Goal: Information Seeking & Learning: Learn about a topic

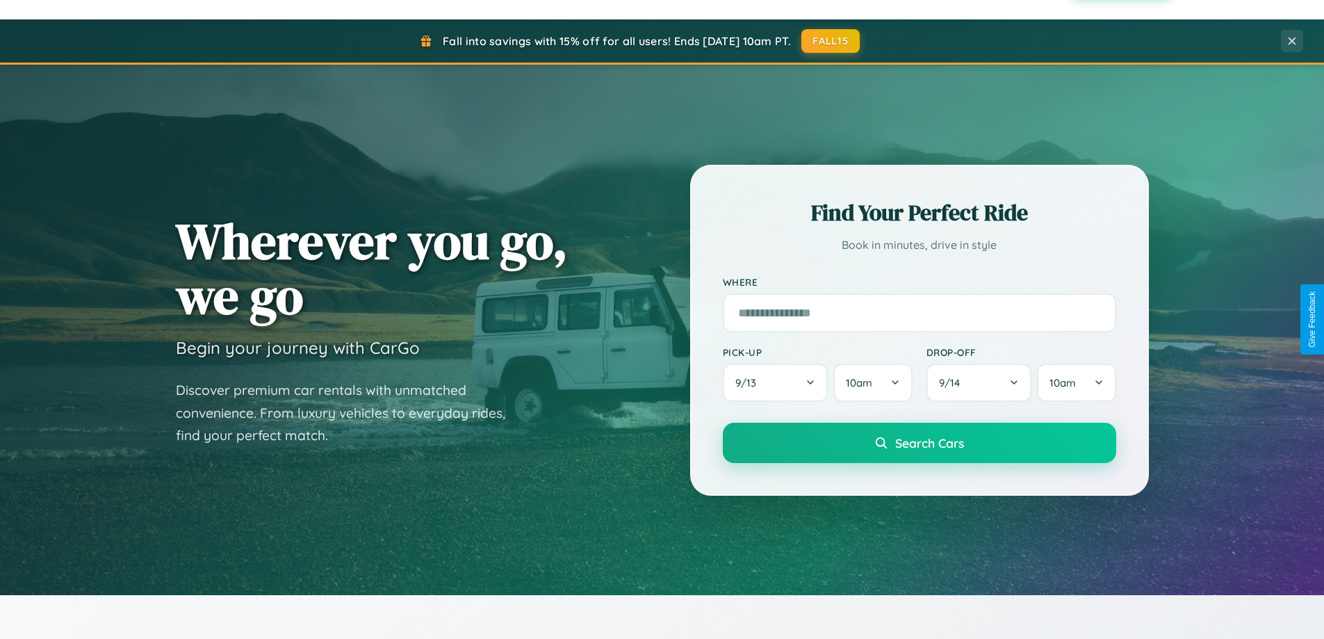
scroll to position [2674, 0]
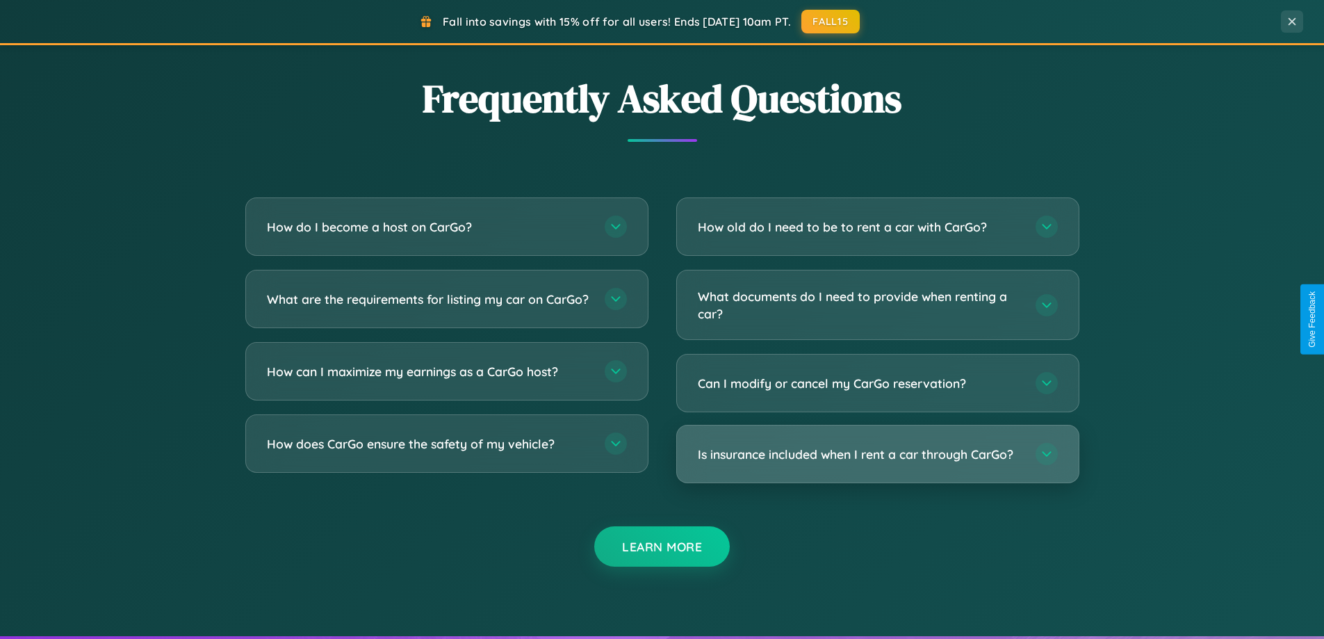
click at [877, 454] on h3 "Is insurance included when I rent a car through CarGo?" at bounding box center [860, 453] width 324 height 17
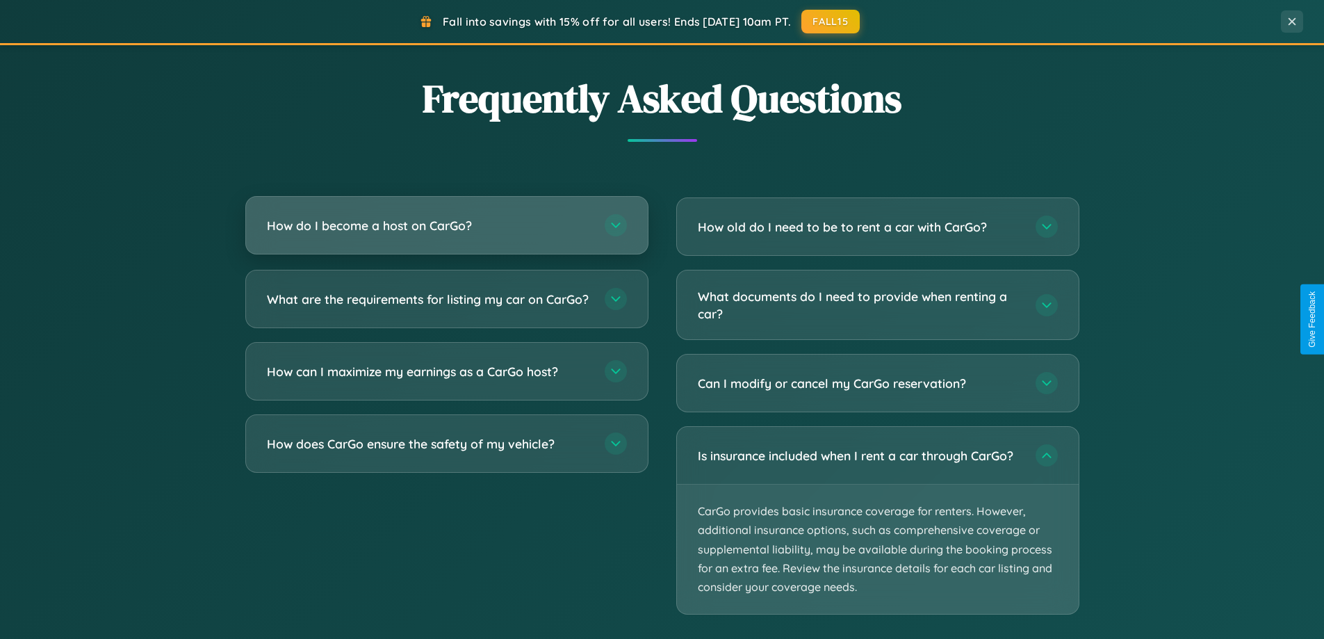
click at [446, 227] on h3 "How do I become a host on CarGo?" at bounding box center [429, 225] width 324 height 17
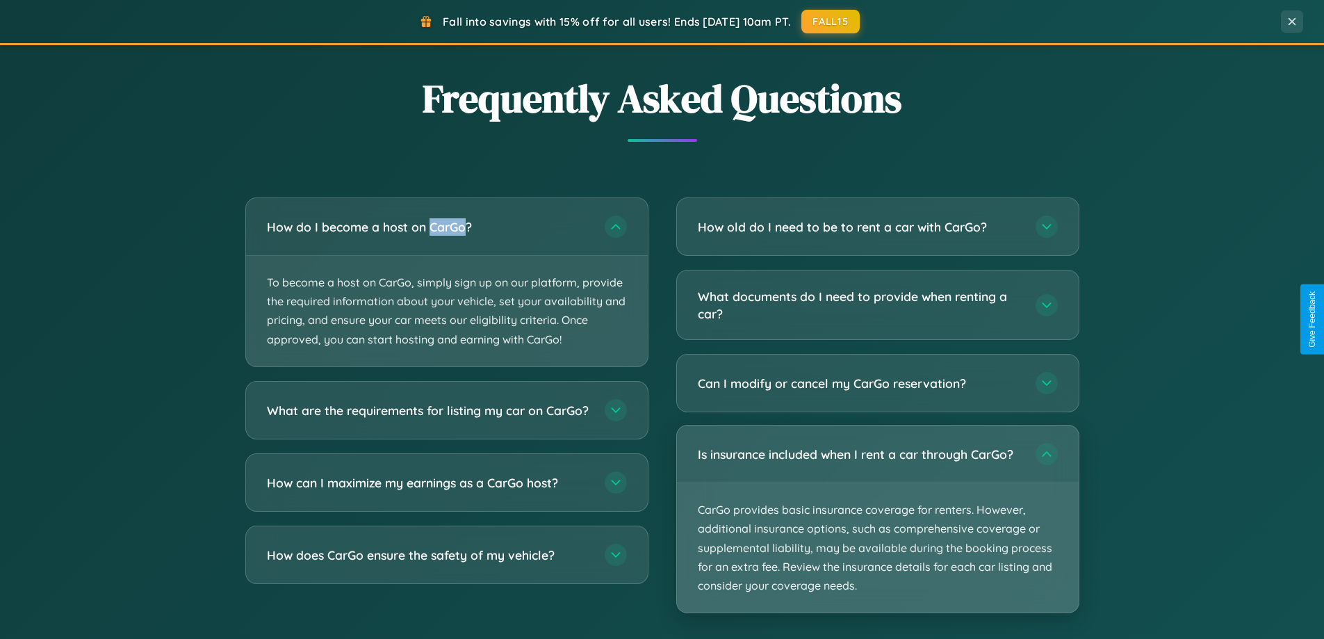
click at [877, 519] on p "CarGo provides basic insurance coverage for renters. However, additional insura…" at bounding box center [878, 547] width 402 height 129
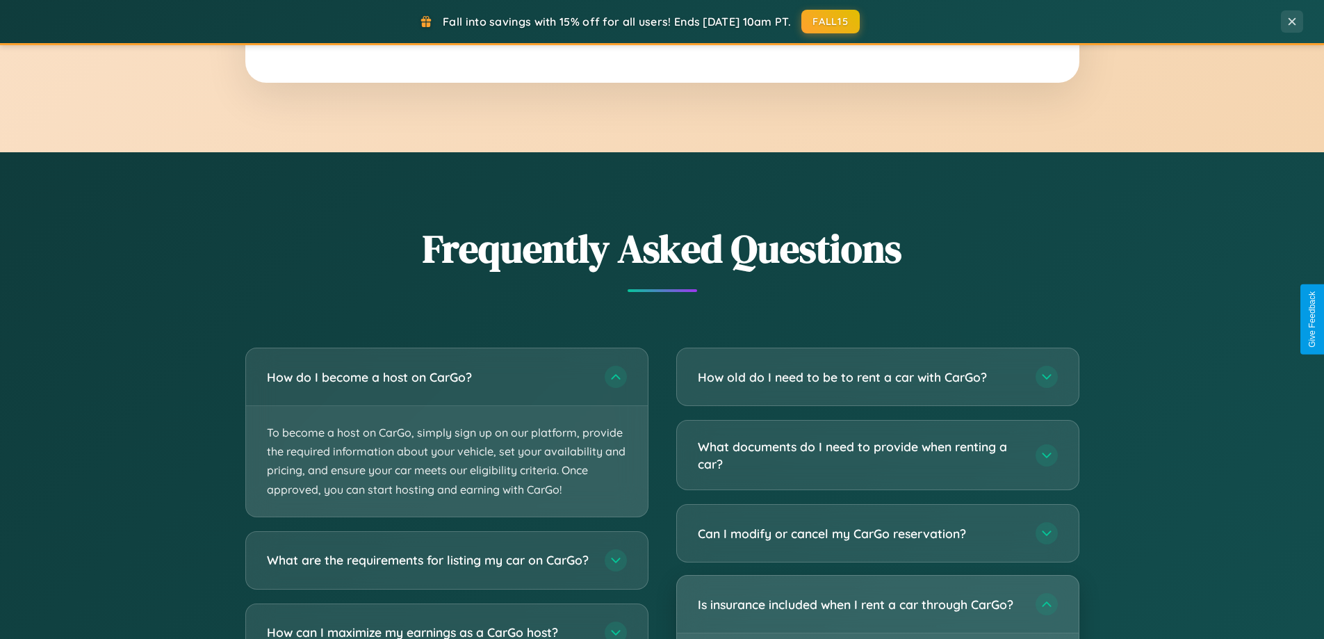
scroll to position [0, 0]
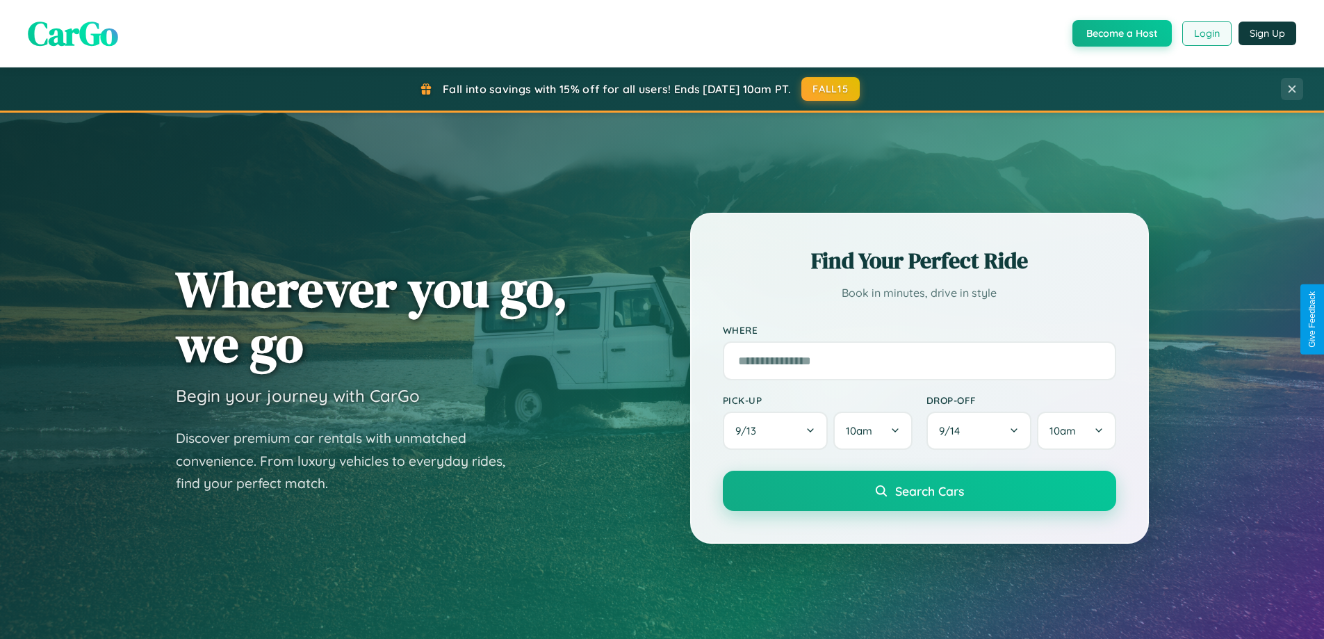
click at [1206, 33] on button "Login" at bounding box center [1206, 33] width 49 height 25
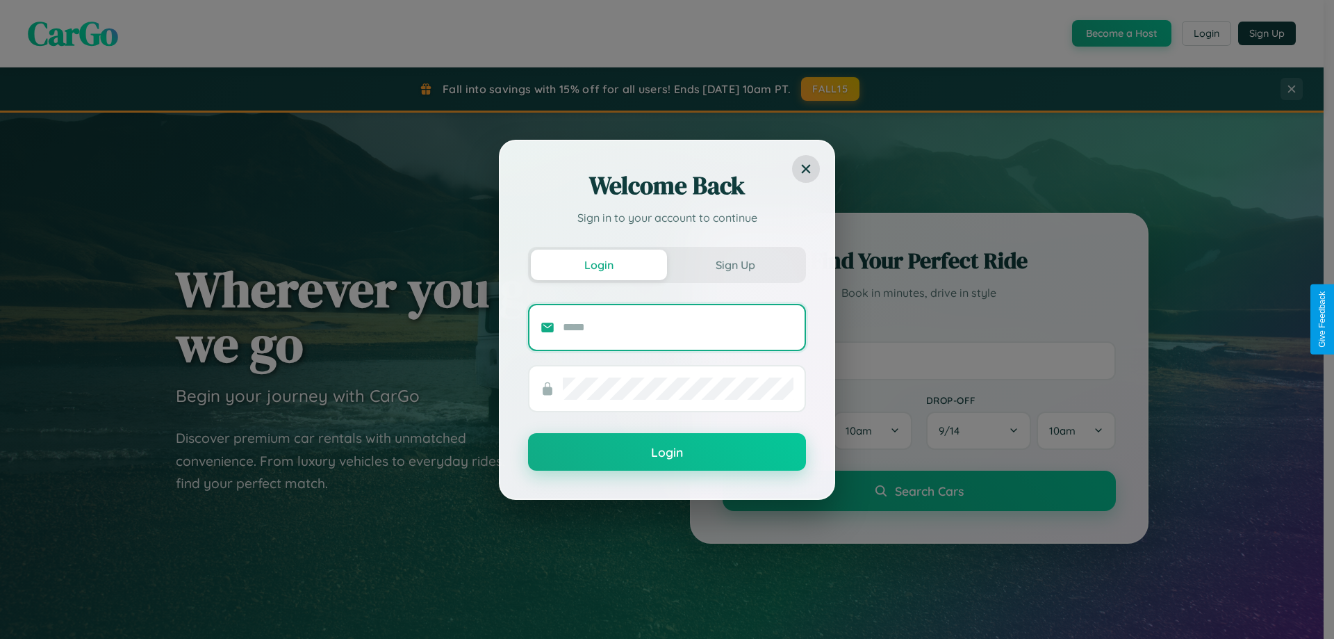
click at [678, 327] on input "text" at bounding box center [678, 327] width 231 height 22
type input "**********"
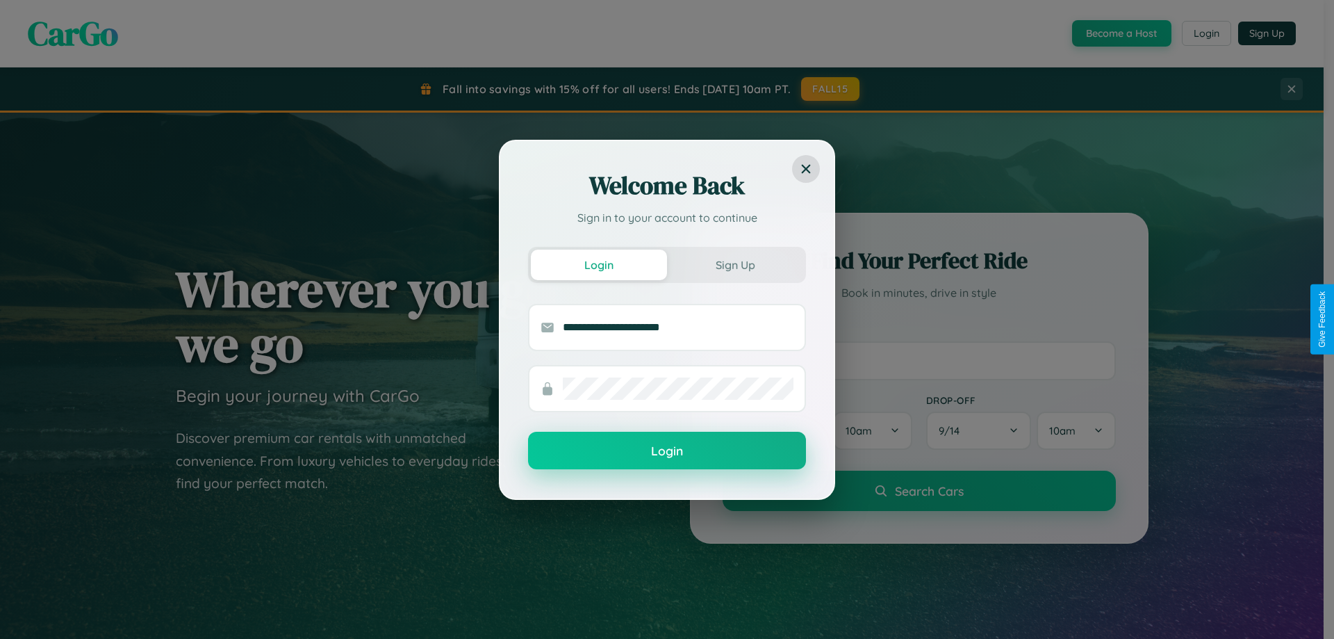
click at [667, 451] on button "Login" at bounding box center [667, 451] width 278 height 38
